Goal: Information Seeking & Learning: Understand process/instructions

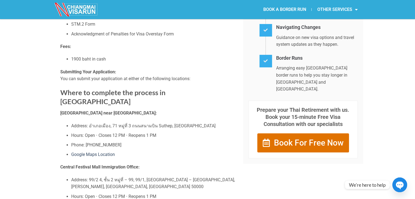
scroll to position [218, 0]
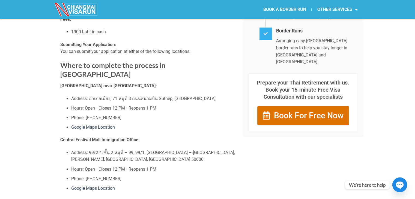
drag, startPoint x: 89, startPoint y: 89, endPoint x: 238, endPoint y: 89, distance: 148.1
click at [238, 89] on div "Obtain a Visa Extension for a Tourist Visa or Visa Exemption in [GEOGRAPHIC_DAT…" at bounding box center [208, 195] width 300 height 750
click at [96, 95] on li "Address: อำเภอเมือง, 71 หมู่ที่ 3 ถนนสนามบิน Suthep, [GEOGRAPHIC_DATA]" at bounding box center [153, 98] width 164 height 7
drag, startPoint x: 89, startPoint y: 89, endPoint x: 176, endPoint y: 97, distance: 86.9
click at [176, 97] on li "Address: อำเภอเมือง, 71 หมู่ที่ 3 ถนนสนามบิน Suthep, [GEOGRAPHIC_DATA]" at bounding box center [153, 98] width 164 height 7
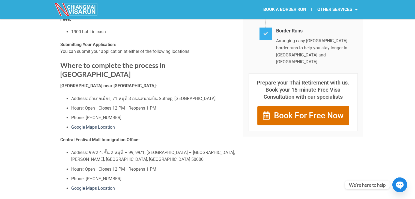
copy li "อำเภอเมือง, 71 หมู่ที่ 3 ถนนสนามบิน Suthep, [GEOGRAPHIC_DATA]"
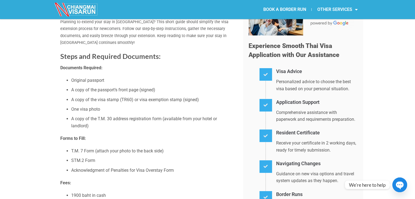
scroll to position [82, 0]
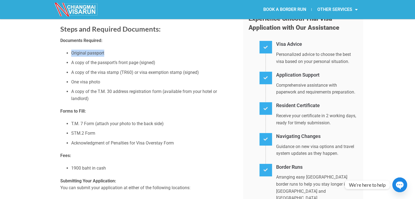
drag, startPoint x: 107, startPoint y: 56, endPoint x: 69, endPoint y: 55, distance: 38.5
click at [69, 55] on ul "Original passport A copy of the passport’s front page (signed) A copy of the vi…" at bounding box center [147, 76] width 175 height 52
drag, startPoint x: 71, startPoint y: 123, endPoint x: 93, endPoint y: 125, distance: 22.4
click at [93, 125] on li "T.M. 7 Form (attach your photo to the back side)" at bounding box center [153, 123] width 164 height 7
copy li "T.M. 7 Form"
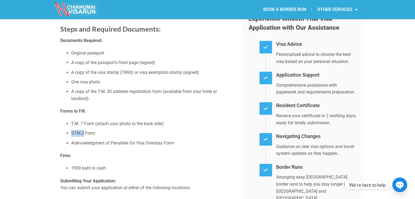
drag, startPoint x: 71, startPoint y: 133, endPoint x: 83, endPoint y: 133, distance: 12.3
click at [83, 133] on ul "T.M. 7 Form (attach your photo to the back side) STM.2 Form Acknowledgment of P…" at bounding box center [147, 133] width 175 height 26
drag, startPoint x: 95, startPoint y: 133, endPoint x: 72, endPoint y: 133, distance: 22.9
click at [72, 133] on li "STM.2 Form" at bounding box center [153, 133] width 164 height 7
copy li "STM.2 Form"
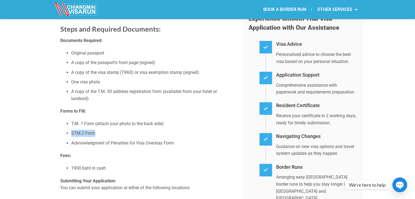
scroll to position [109, 0]
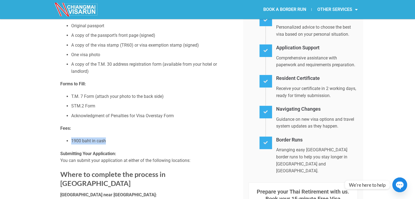
drag, startPoint x: 121, startPoint y: 144, endPoint x: 19, endPoint y: 136, distance: 101.8
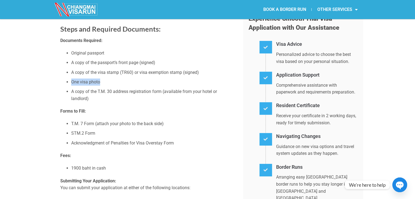
drag, startPoint x: 100, startPoint y: 80, endPoint x: 68, endPoint y: 82, distance: 32.5
click at [71, 82] on li "One visa photo" at bounding box center [153, 82] width 164 height 7
drag, startPoint x: 74, startPoint y: 142, endPoint x: 175, endPoint y: 142, distance: 101.7
click at [175, 142] on li "Acknowledgment of Penalties for Visa Overstay Form" at bounding box center [153, 143] width 164 height 7
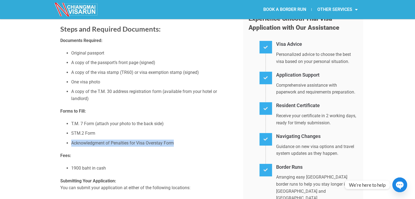
copy li "Acknowledgment of Penalties for Visa Overstay Form"
